Goal: Task Accomplishment & Management: Manage account settings

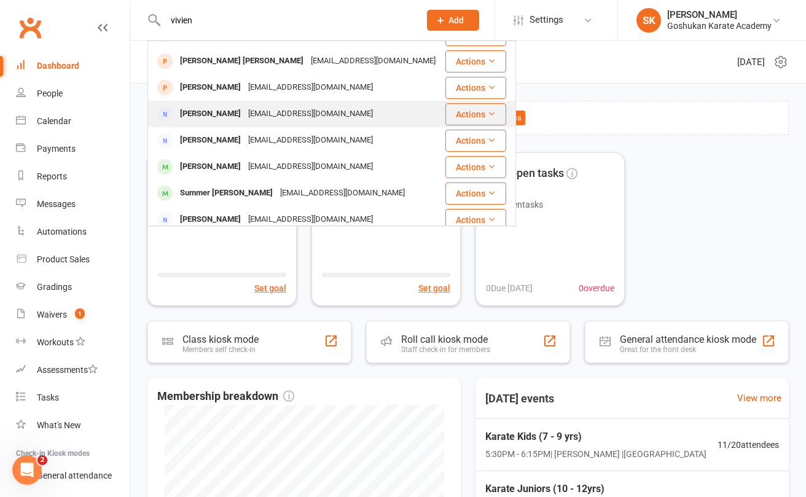
scroll to position [48, 0]
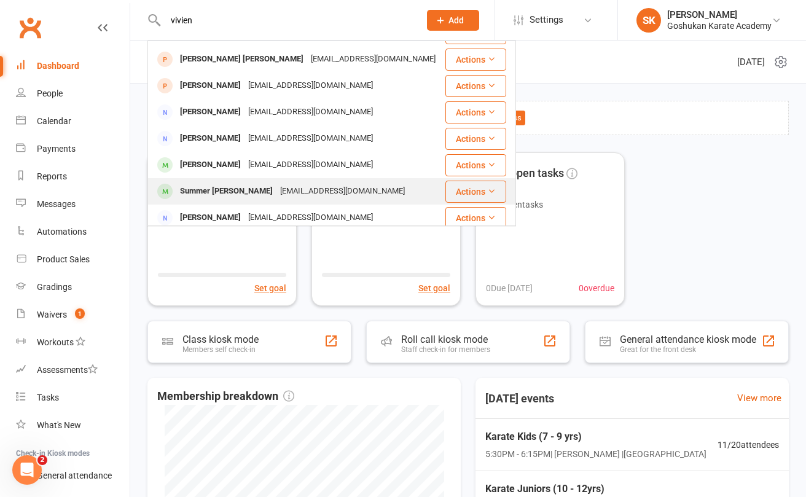
type input "vivien"
click at [200, 191] on div "Summer [PERSON_NAME]" at bounding box center [226, 191] width 100 height 18
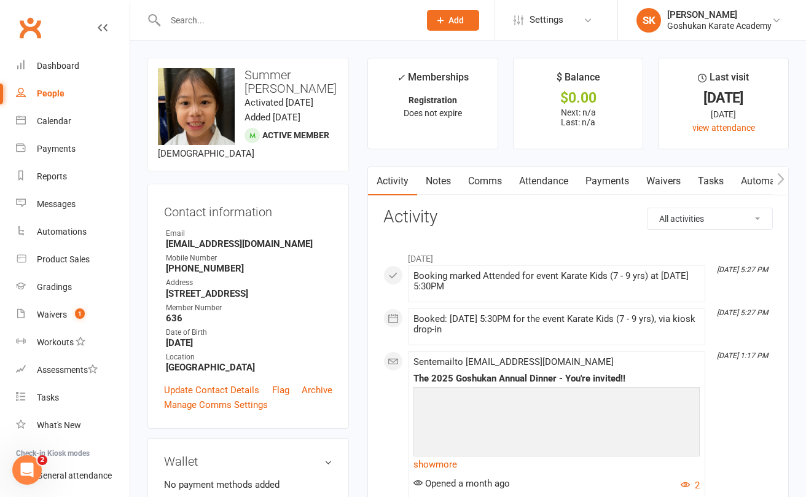
click at [621, 181] on link "Payments" at bounding box center [607, 181] width 61 height 28
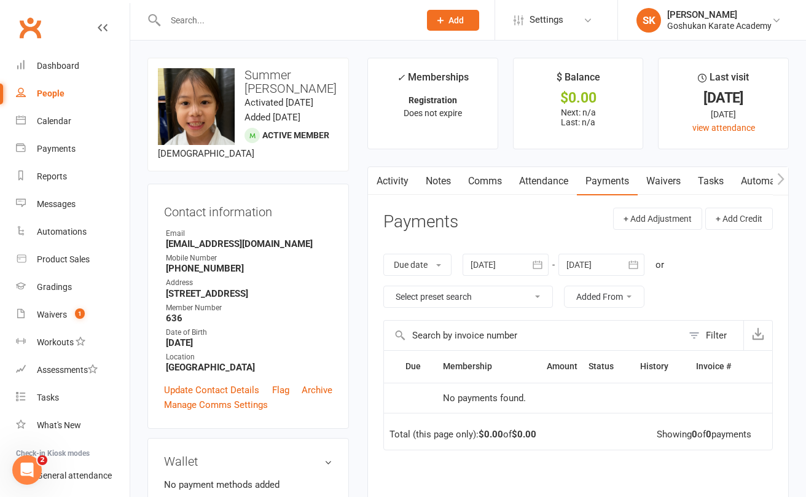
click at [545, 182] on link "Attendance" at bounding box center [544, 181] width 66 height 28
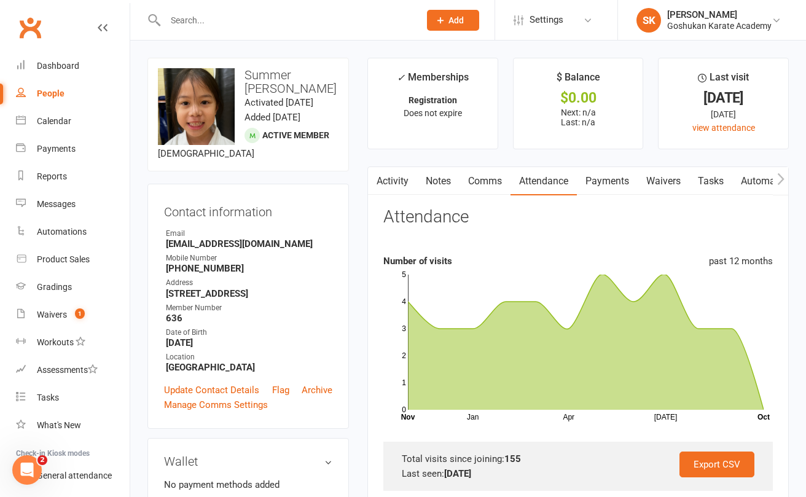
click at [388, 181] on link "Activity" at bounding box center [392, 181] width 49 height 28
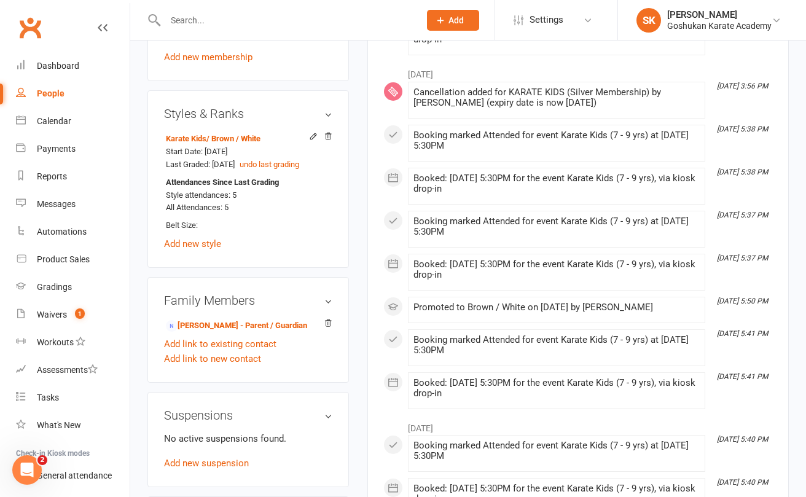
scroll to position [639, 0]
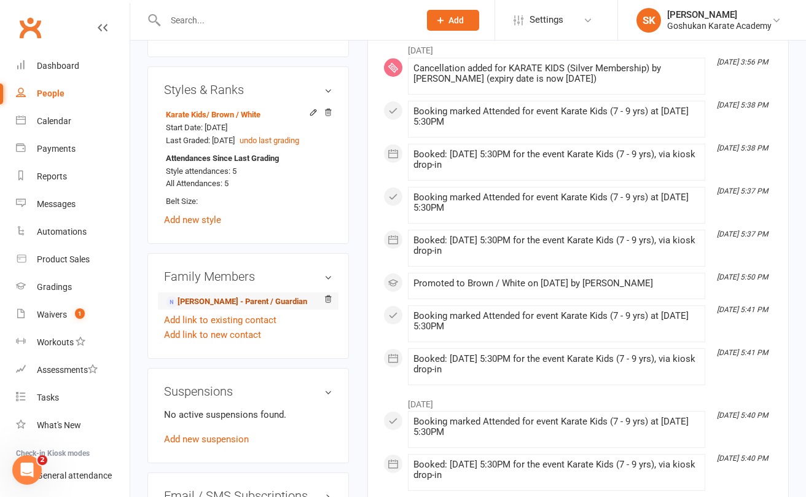
click at [196, 296] on link "[PERSON_NAME] - Parent / Guardian" at bounding box center [236, 302] width 141 height 13
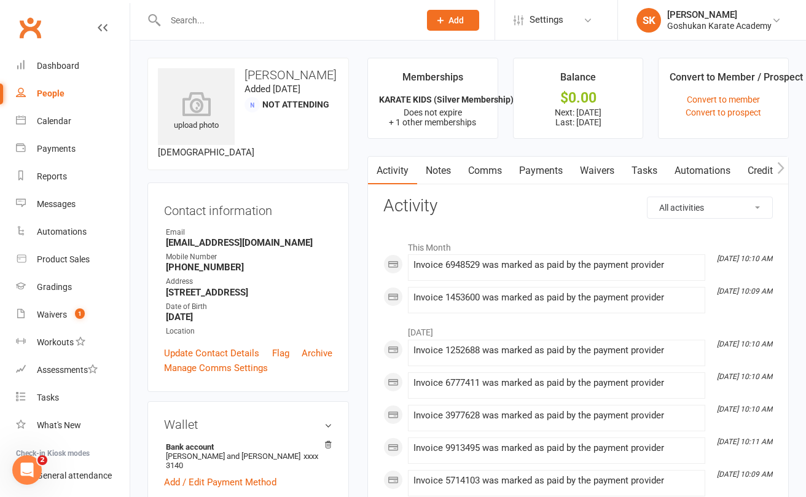
click at [555, 169] on link "Payments" at bounding box center [541, 171] width 61 height 28
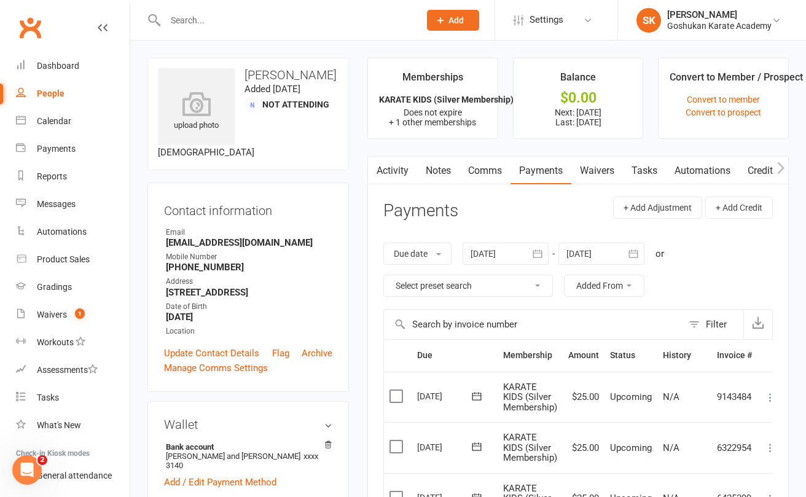
click at [179, 22] on input "text" at bounding box center [286, 20] width 249 height 17
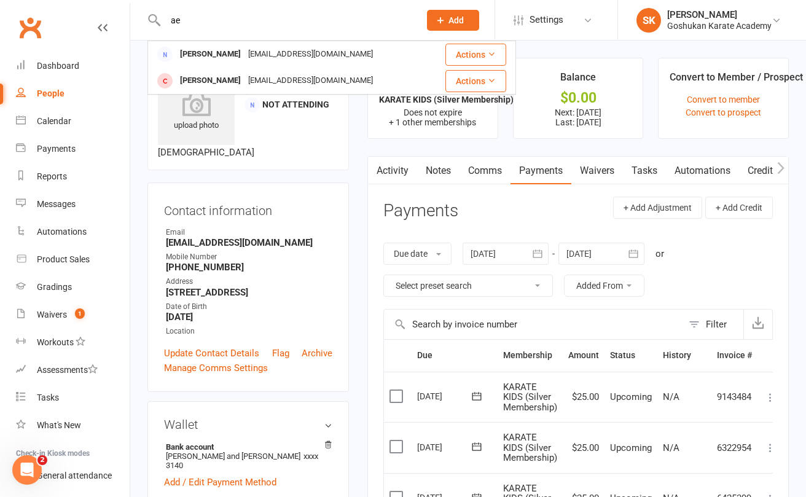
type input "a"
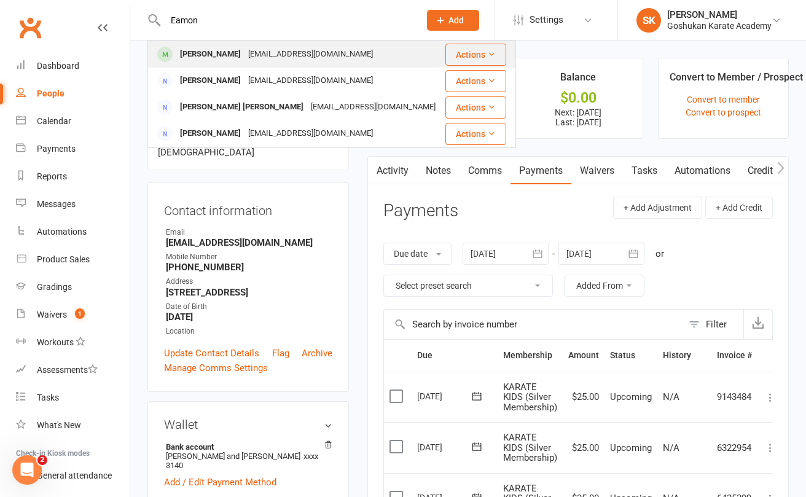
type input "Eamon"
click at [193, 50] on div "[PERSON_NAME]" at bounding box center [210, 54] width 68 height 18
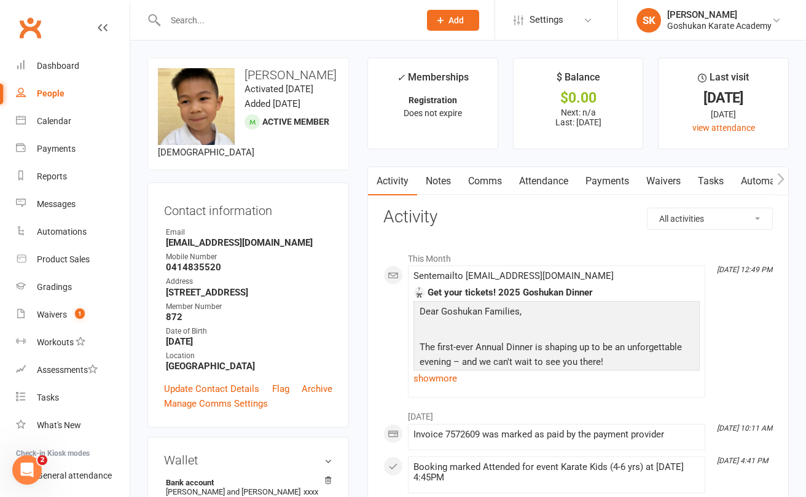
click at [605, 182] on link "Payments" at bounding box center [607, 181] width 61 height 28
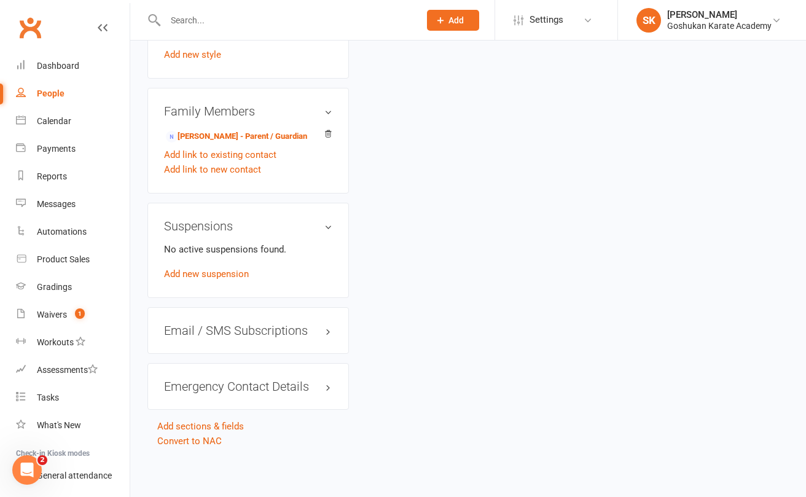
scroll to position [852, 0]
click at [181, 436] on link "Convert to NAC" at bounding box center [189, 441] width 65 height 11
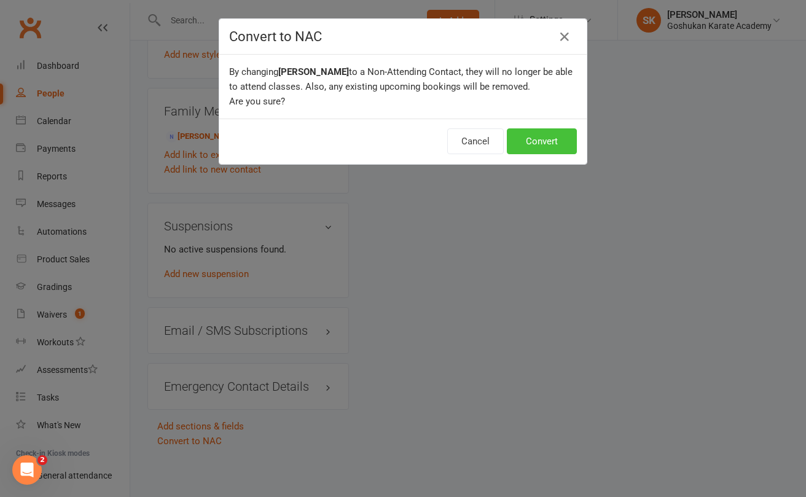
click at [544, 143] on button "Convert" at bounding box center [542, 141] width 70 height 26
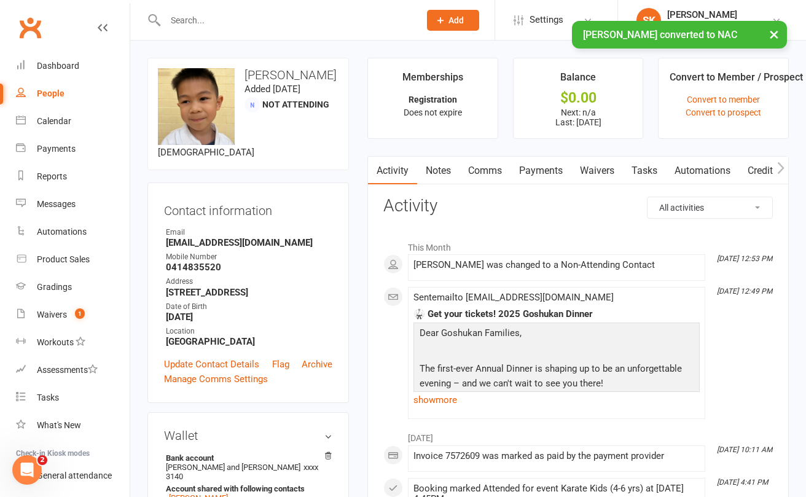
click at [187, 20] on input "text" at bounding box center [286, 20] width 249 height 17
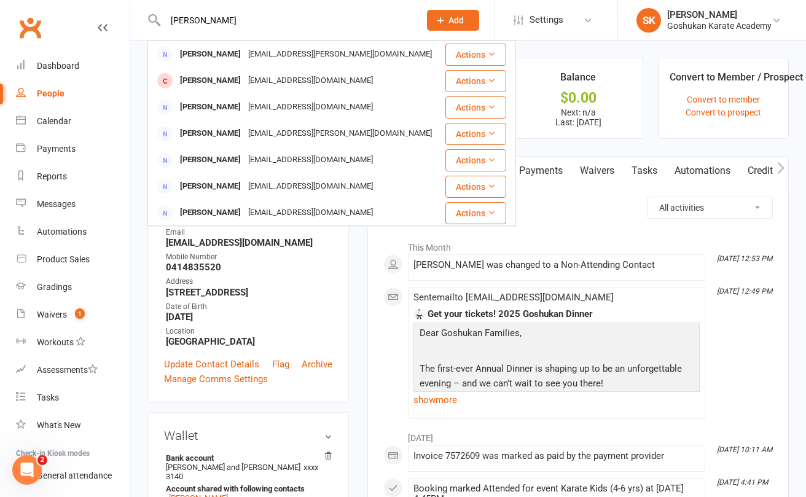
drag, startPoint x: 211, startPoint y: 22, endPoint x: 144, endPoint y: 22, distance: 66.4
click at [144, 22] on react-component "[PERSON_NAME] Tran [EMAIL_ADDRESS][PERSON_NAME][PERSON_NAME][DOMAIN_NAME] Actio…" at bounding box center [205, 20] width 411 height 40
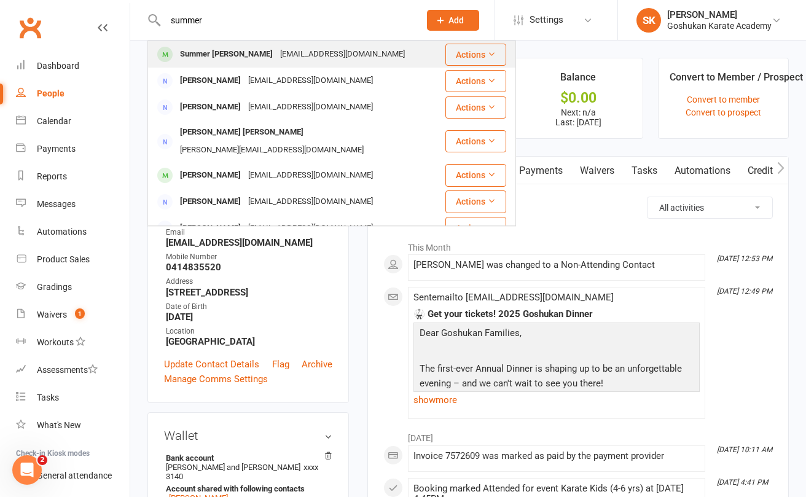
type input "summer"
click at [189, 50] on div "Summer [PERSON_NAME]" at bounding box center [226, 54] width 100 height 18
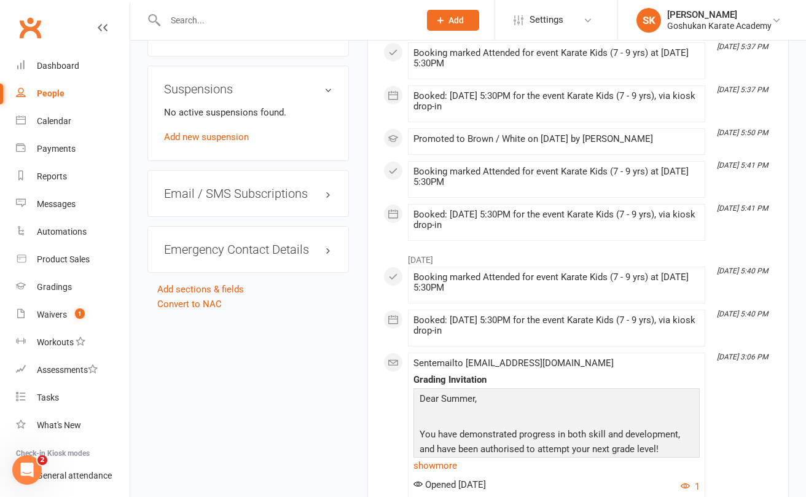
scroll to position [1166, 0]
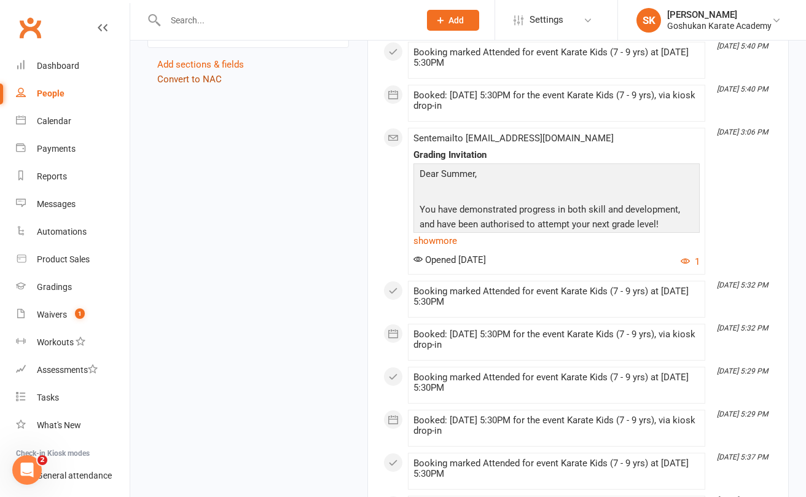
click at [202, 80] on link "Convert to NAC" at bounding box center [189, 79] width 65 height 11
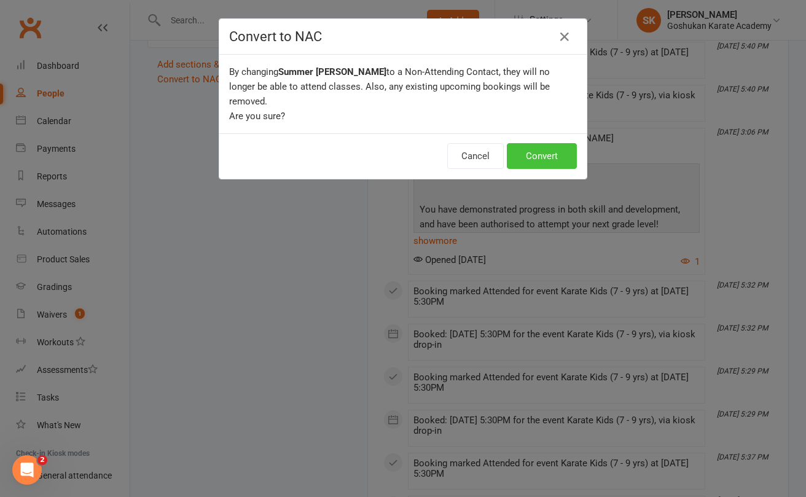
click at [528, 146] on button "Convert" at bounding box center [542, 156] width 70 height 26
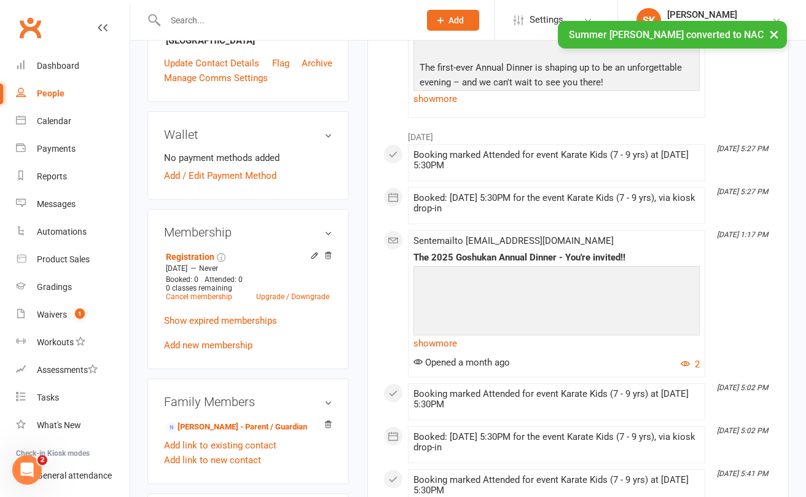
scroll to position [308, 0]
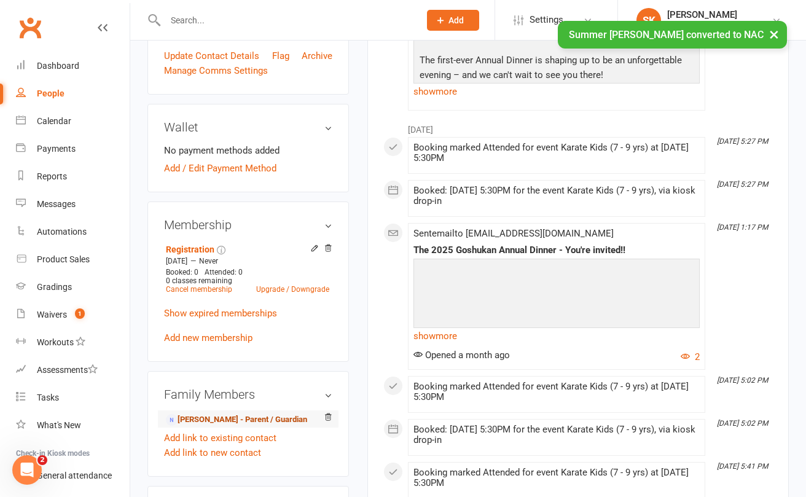
click at [198, 414] on link "[PERSON_NAME] - Parent / Guardian" at bounding box center [236, 420] width 141 height 13
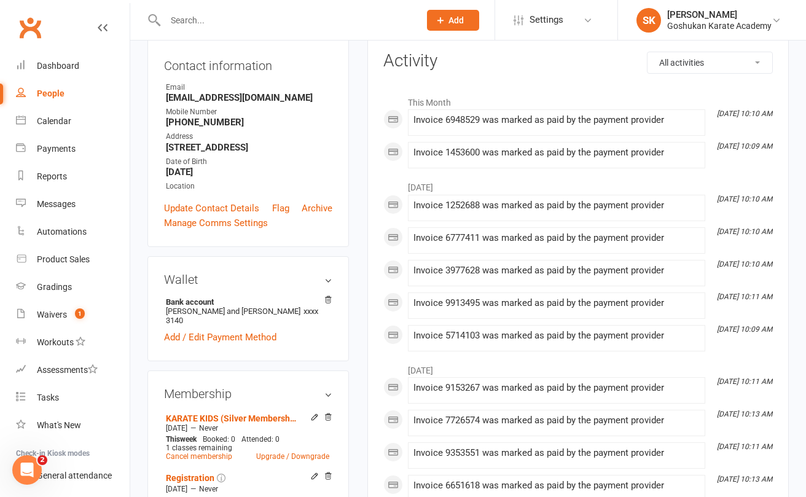
scroll to position [18, 0]
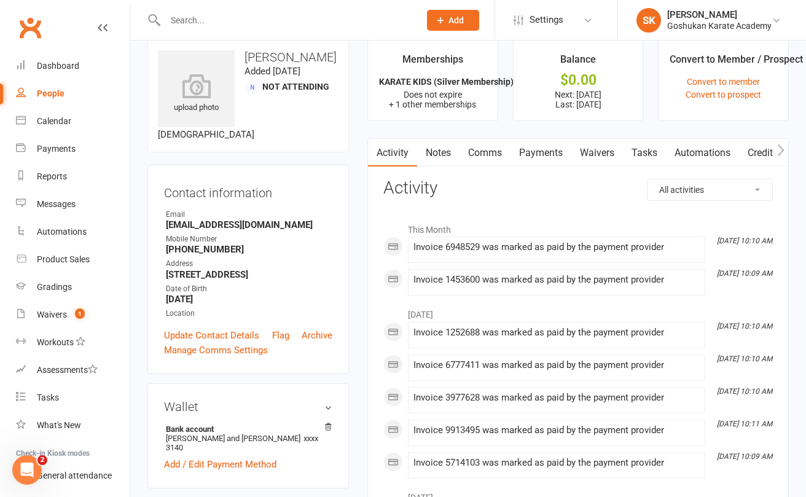
click at [547, 154] on link "Payments" at bounding box center [541, 153] width 61 height 28
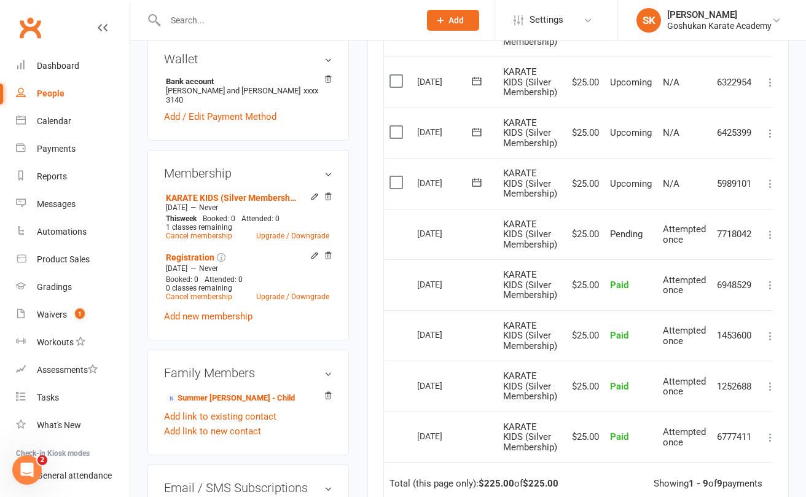
scroll to position [392, 0]
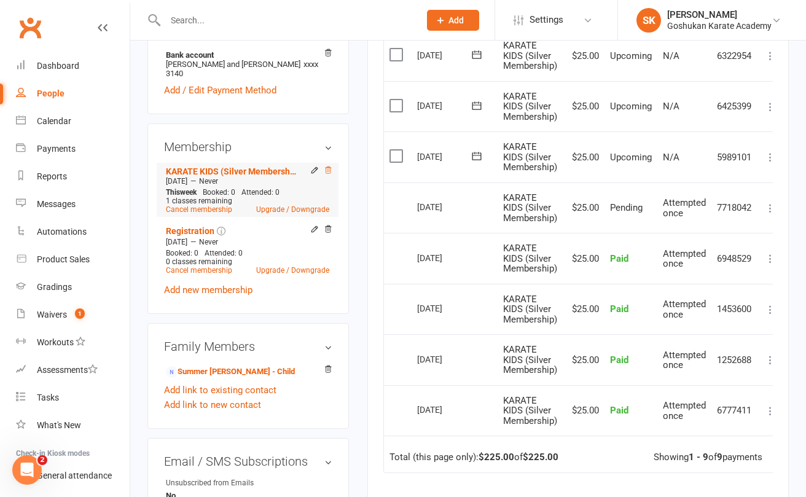
click at [329, 166] on icon at bounding box center [328, 170] width 9 height 9
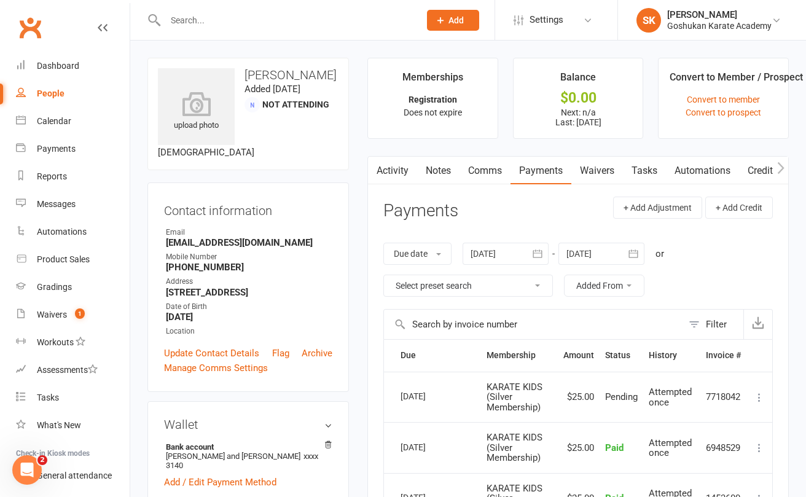
scroll to position [0, 0]
click at [189, 23] on input "text" at bounding box center [286, 20] width 249 height 17
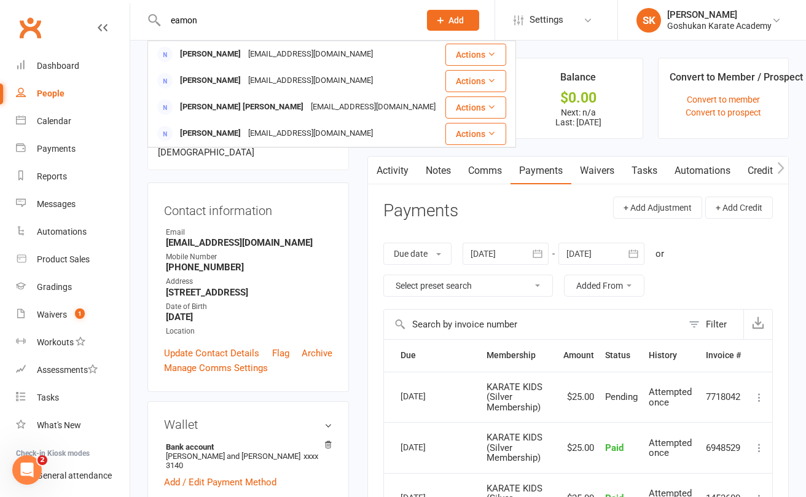
click at [198, 12] on input "eamon" at bounding box center [286, 20] width 249 height 17
type input "eamon"
click at [136, 177] on div "upload photo [PERSON_NAME] Added [DATE] Not Attending [DEMOGRAPHIC_DATA] Contac…" at bounding box center [468, 476] width 676 height 871
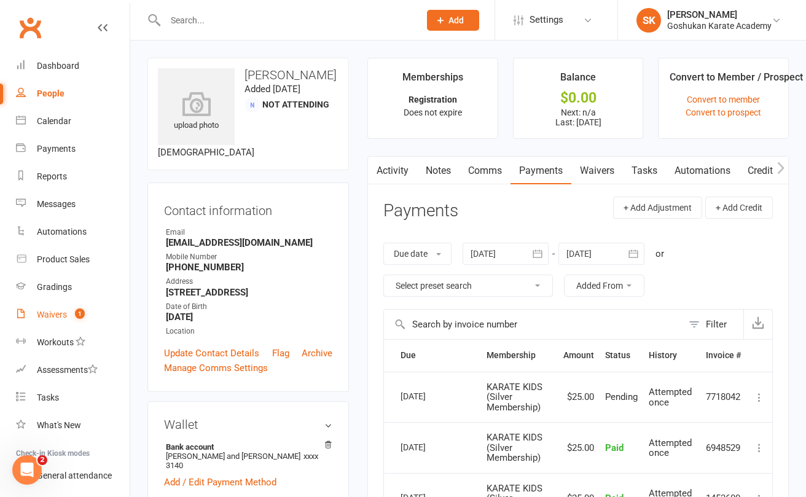
click at [45, 315] on div "Waivers" at bounding box center [52, 315] width 30 height 10
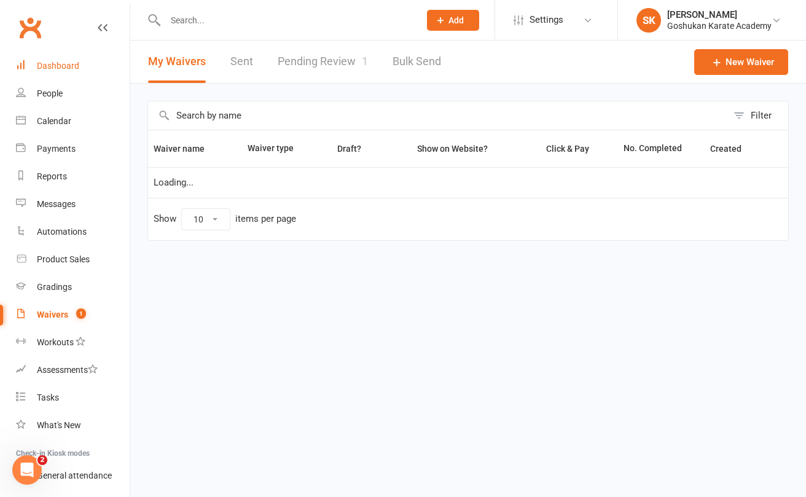
click at [66, 64] on div "Dashboard" at bounding box center [58, 66] width 42 height 10
